Goal: Navigation & Orientation: Find specific page/section

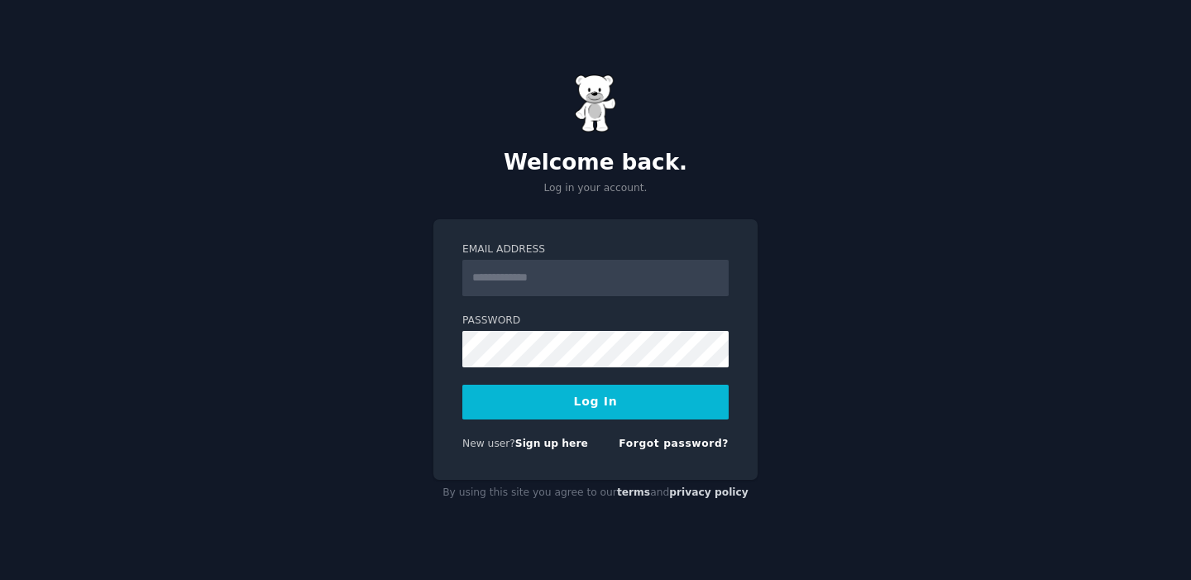
click at [647, 276] on input "Email Address" at bounding box center [595, 278] width 266 height 36
type input "**********"
click at [599, 391] on button "Log In" at bounding box center [595, 401] width 266 height 35
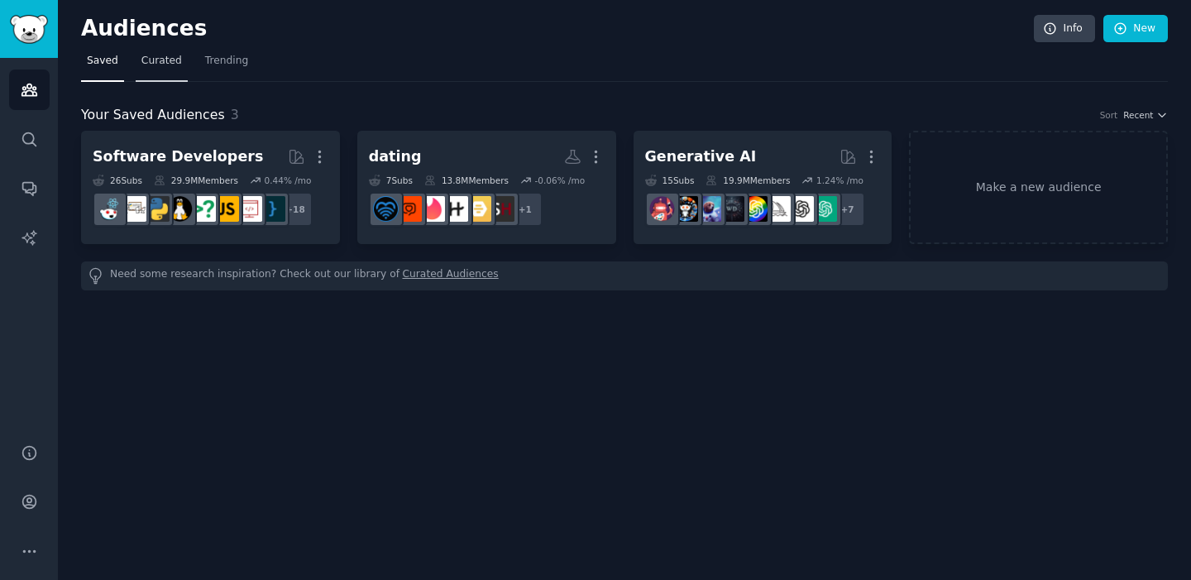
click at [159, 58] on span "Curated" at bounding box center [161, 61] width 41 height 15
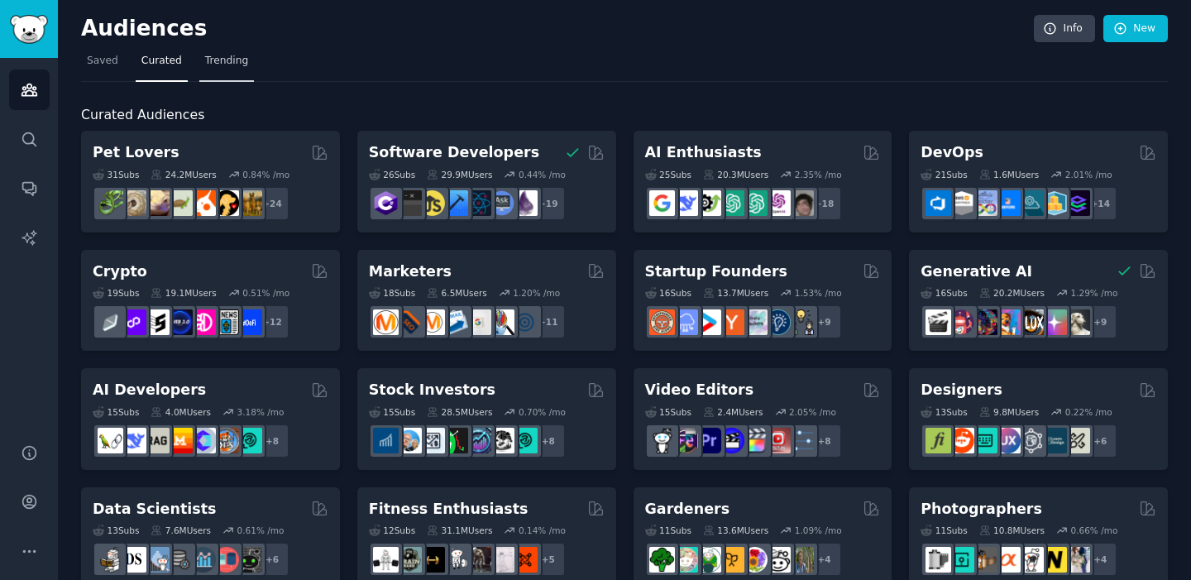
click at [218, 60] on span "Trending" at bounding box center [226, 61] width 43 height 15
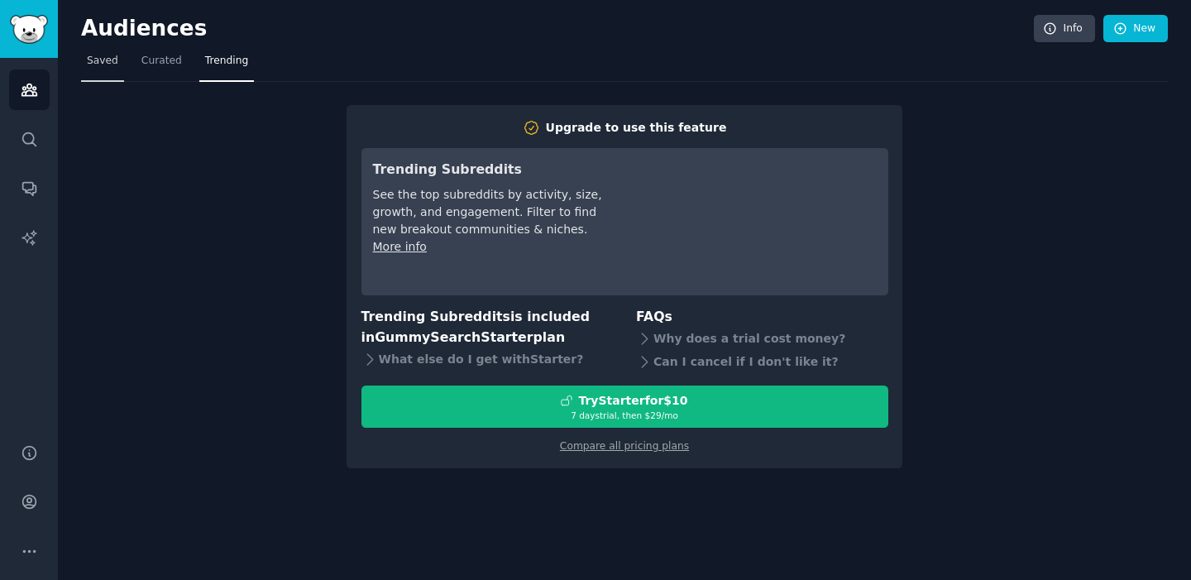
click at [108, 66] on span "Saved" at bounding box center [102, 61] width 31 height 15
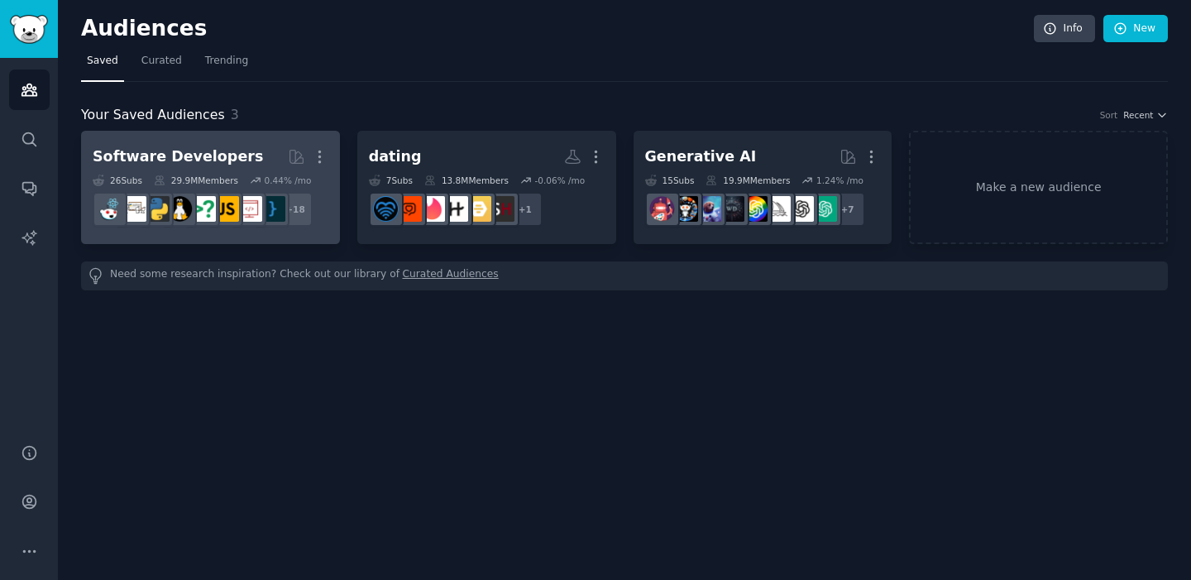
click at [158, 156] on div "Software Developers" at bounding box center [178, 156] width 170 height 21
